Goal: Transaction & Acquisition: Obtain resource

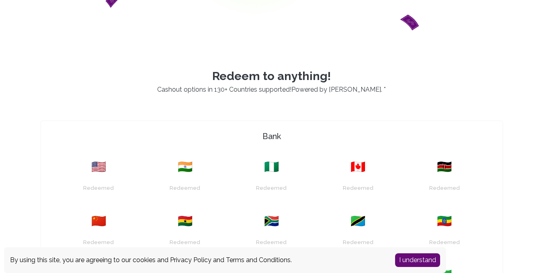
scroll to position [163, 0]
click at [407, 255] on button "I understand" at bounding box center [417, 260] width 45 height 14
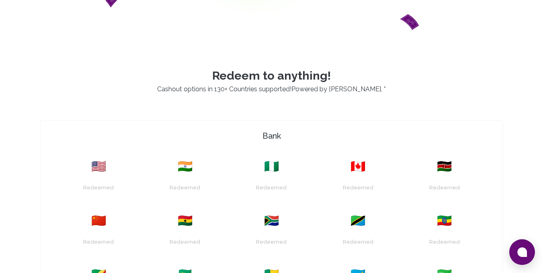
click at [97, 174] on div "Redeemed" at bounding box center [98, 184] width 77 height 20
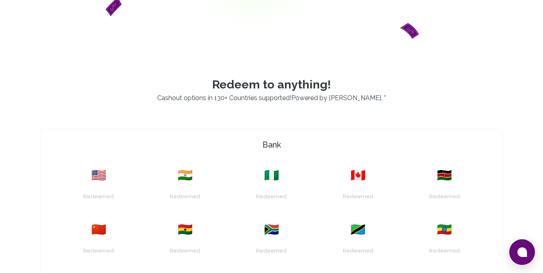
scroll to position [138, 0]
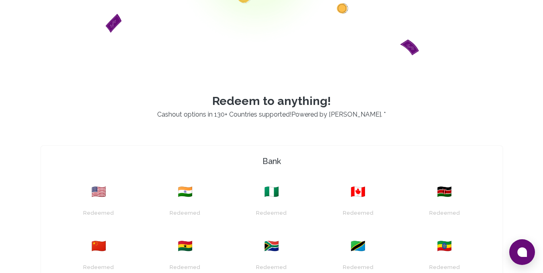
click at [281, 158] on h4 "Bank" at bounding box center [271, 161] width 455 height 11
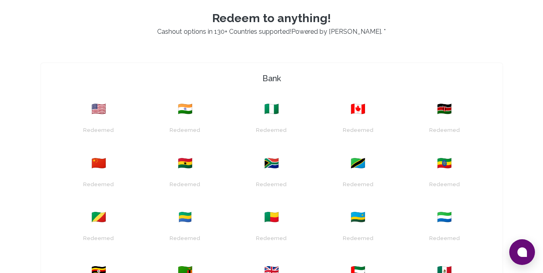
scroll to position [220, 0]
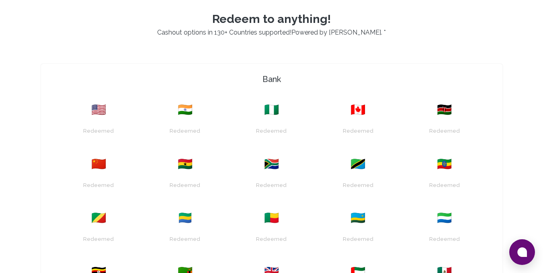
click at [83, 123] on div "Redeemed" at bounding box center [98, 127] width 77 height 20
click at [97, 119] on div "Redeemed" at bounding box center [98, 127] width 77 height 20
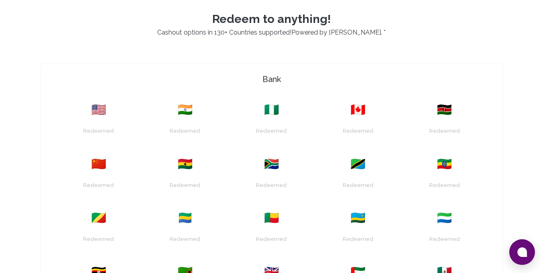
click at [97, 119] on div "Redeemed" at bounding box center [98, 127] width 77 height 20
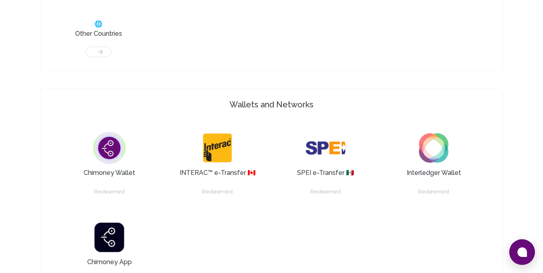
scroll to position [520, 0]
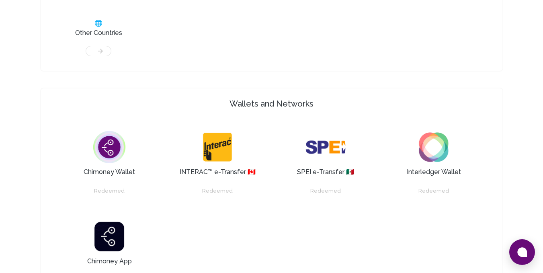
click at [100, 151] on img at bounding box center [109, 147] width 40 height 40
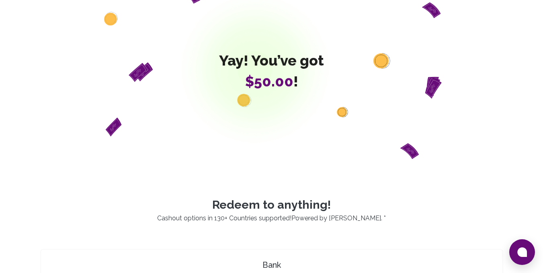
scroll to position [0, 0]
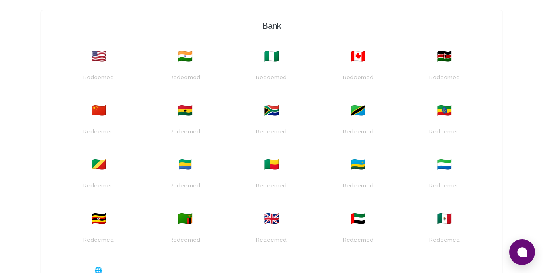
scroll to position [275, 0]
